Goal: Navigation & Orientation: Find specific page/section

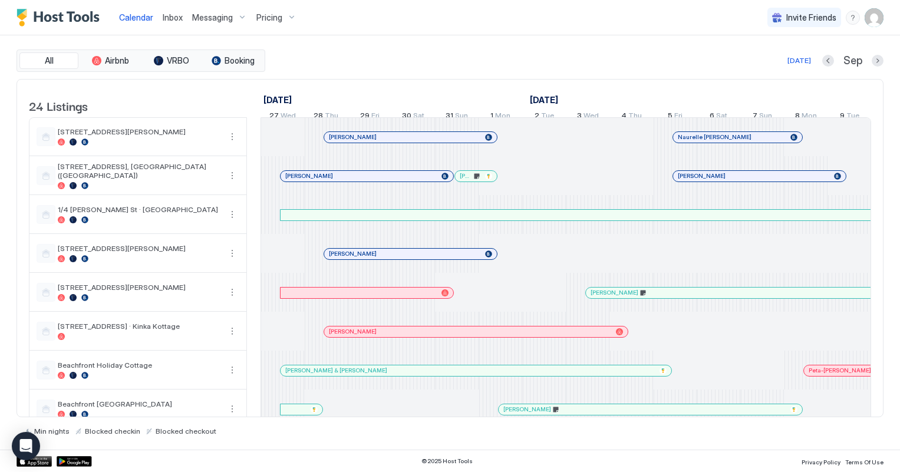
click at [174, 16] on span "Inbox" at bounding box center [173, 17] width 20 height 10
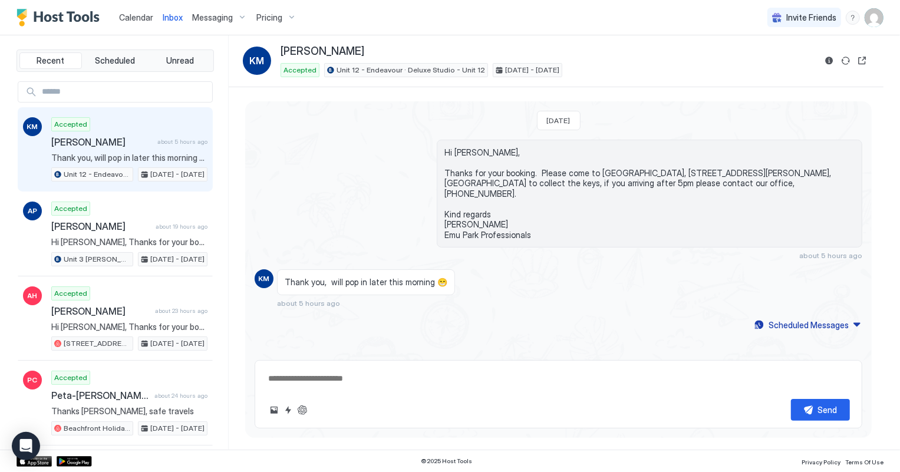
click at [127, 15] on span "Calendar" at bounding box center [136, 17] width 34 height 10
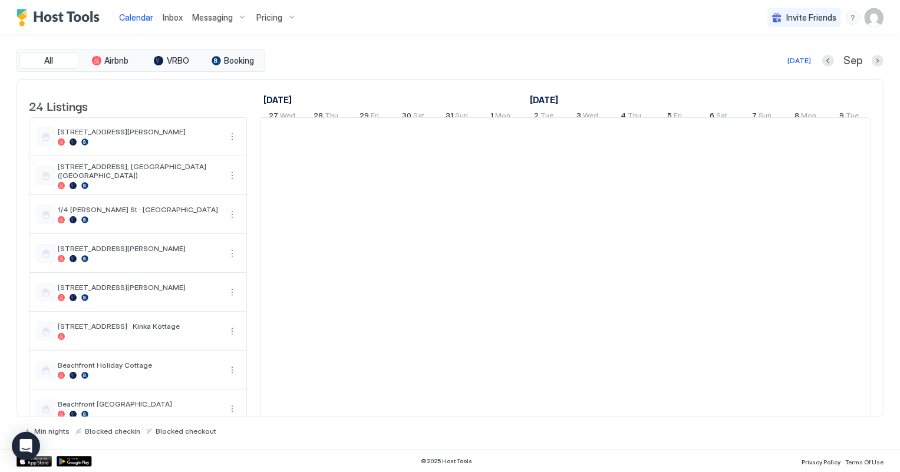
scroll to position [0, 654]
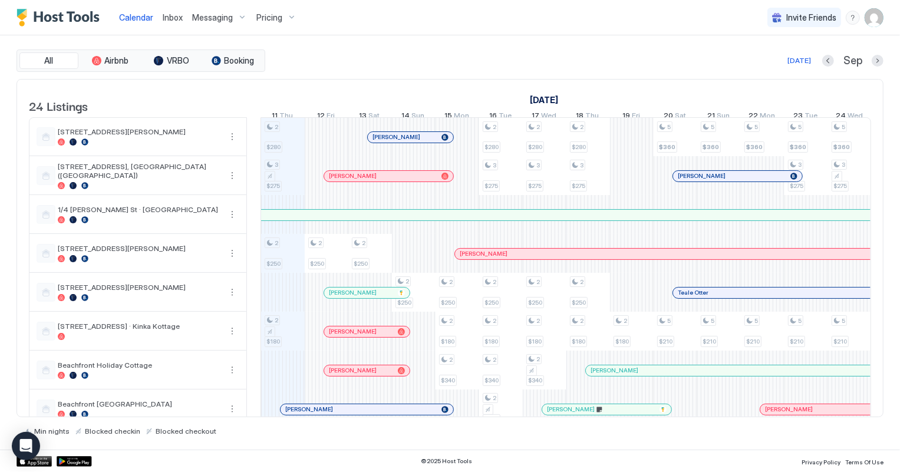
click at [167, 19] on span "Inbox" at bounding box center [173, 17] width 20 height 10
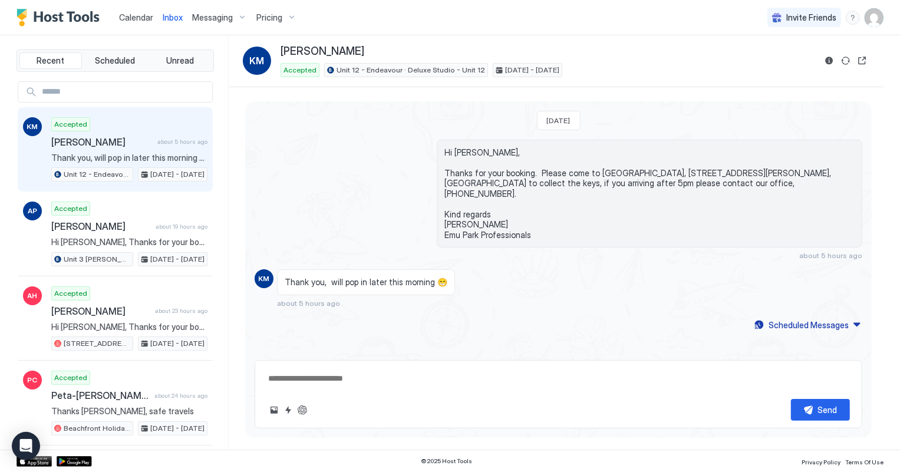
click at [132, 15] on span "Calendar" at bounding box center [136, 17] width 34 height 10
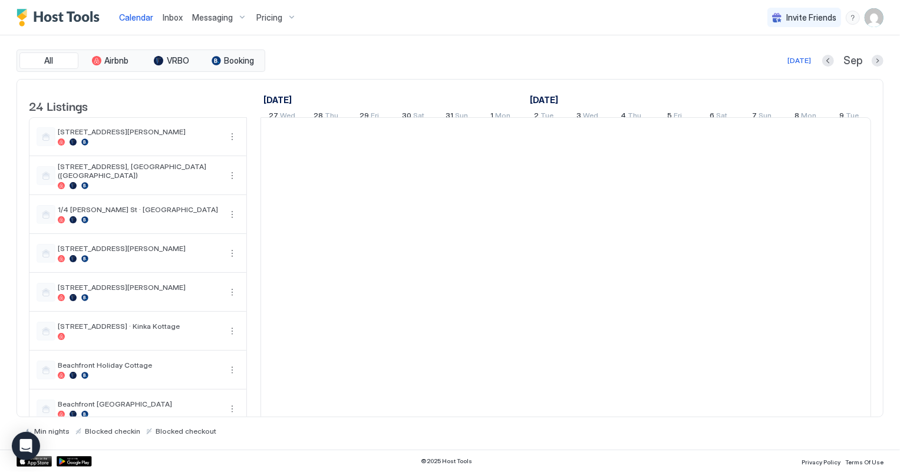
scroll to position [0, 654]
